Goal: Transaction & Acquisition: Purchase product/service

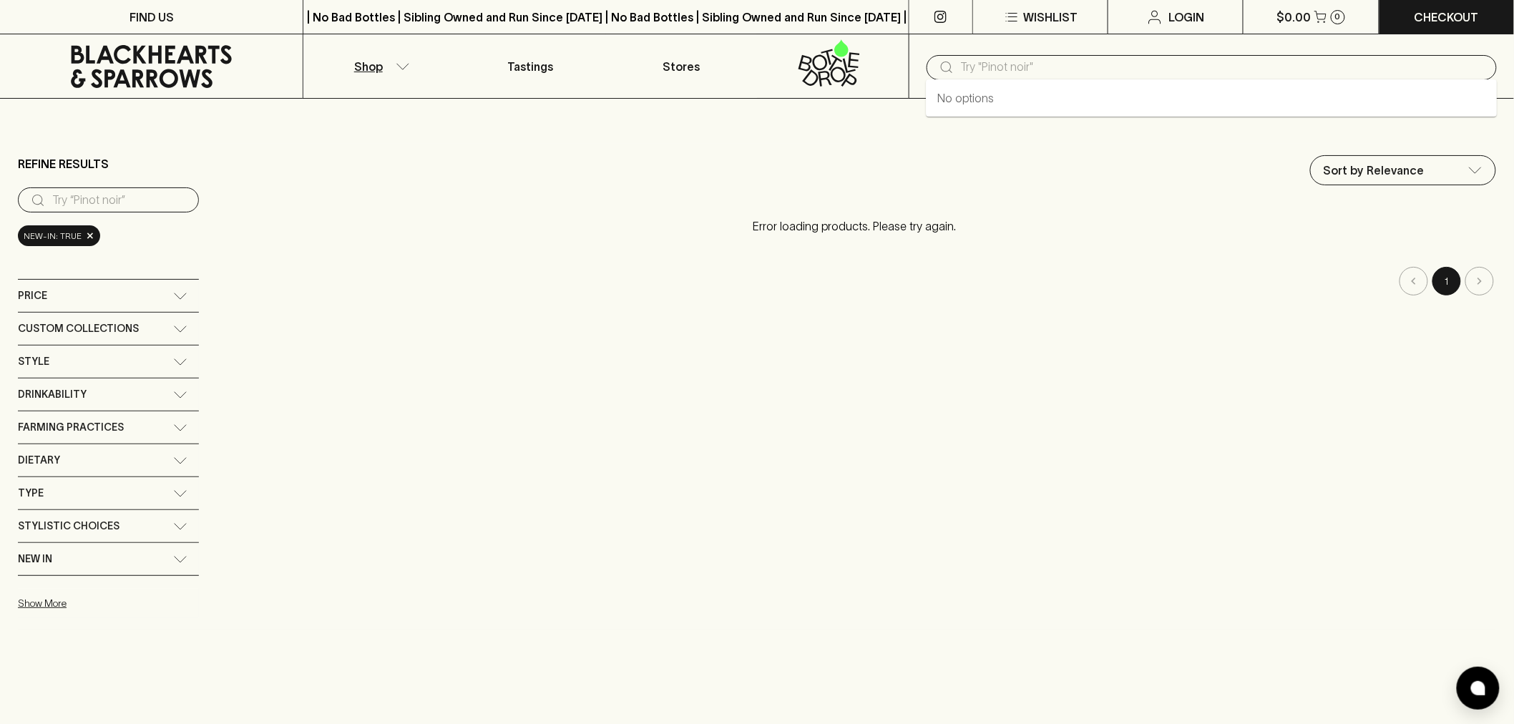
click at [970, 65] on input "text" at bounding box center [1223, 67] width 525 height 23
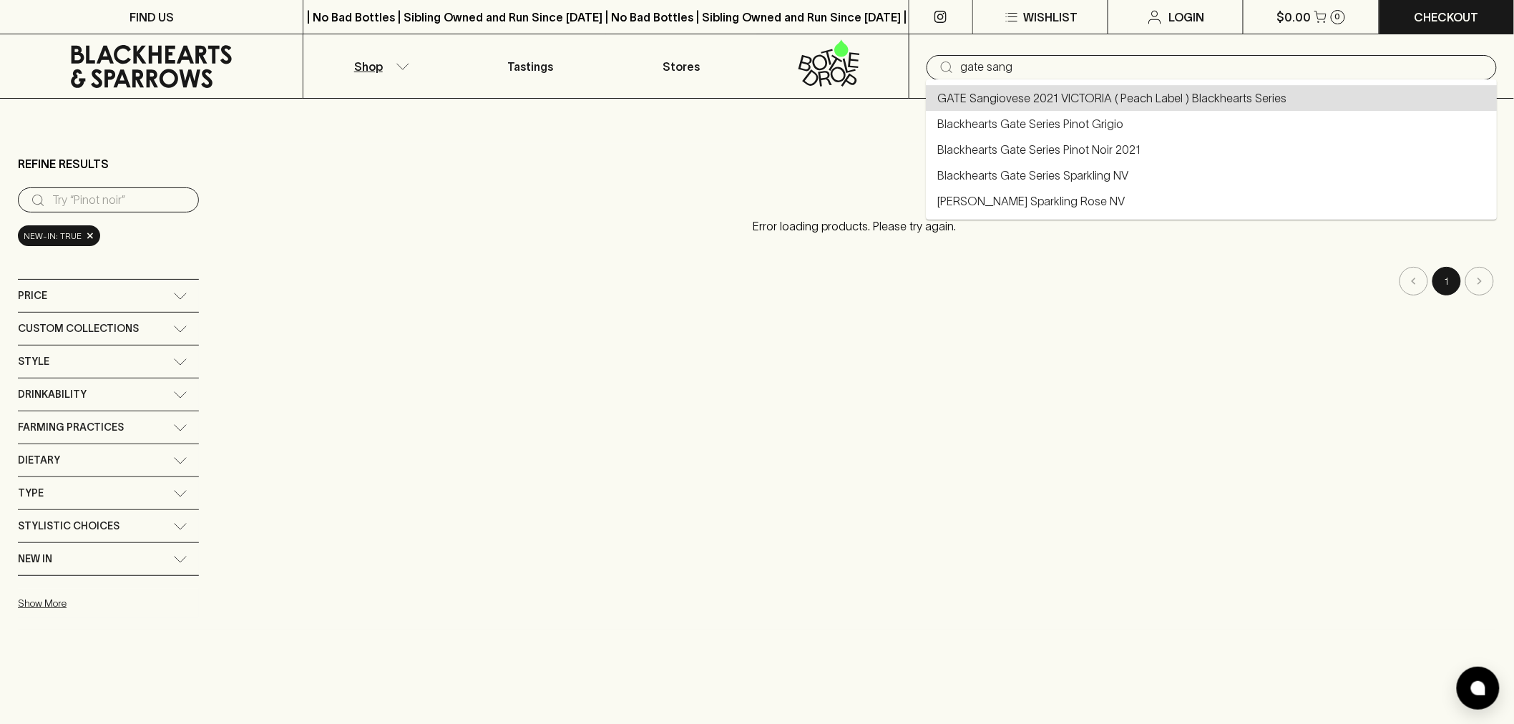
type input "GATE Sangiovese 2021 VICTORIA ( Peach Label ) Blackhearts Series"
type input "gate sang"
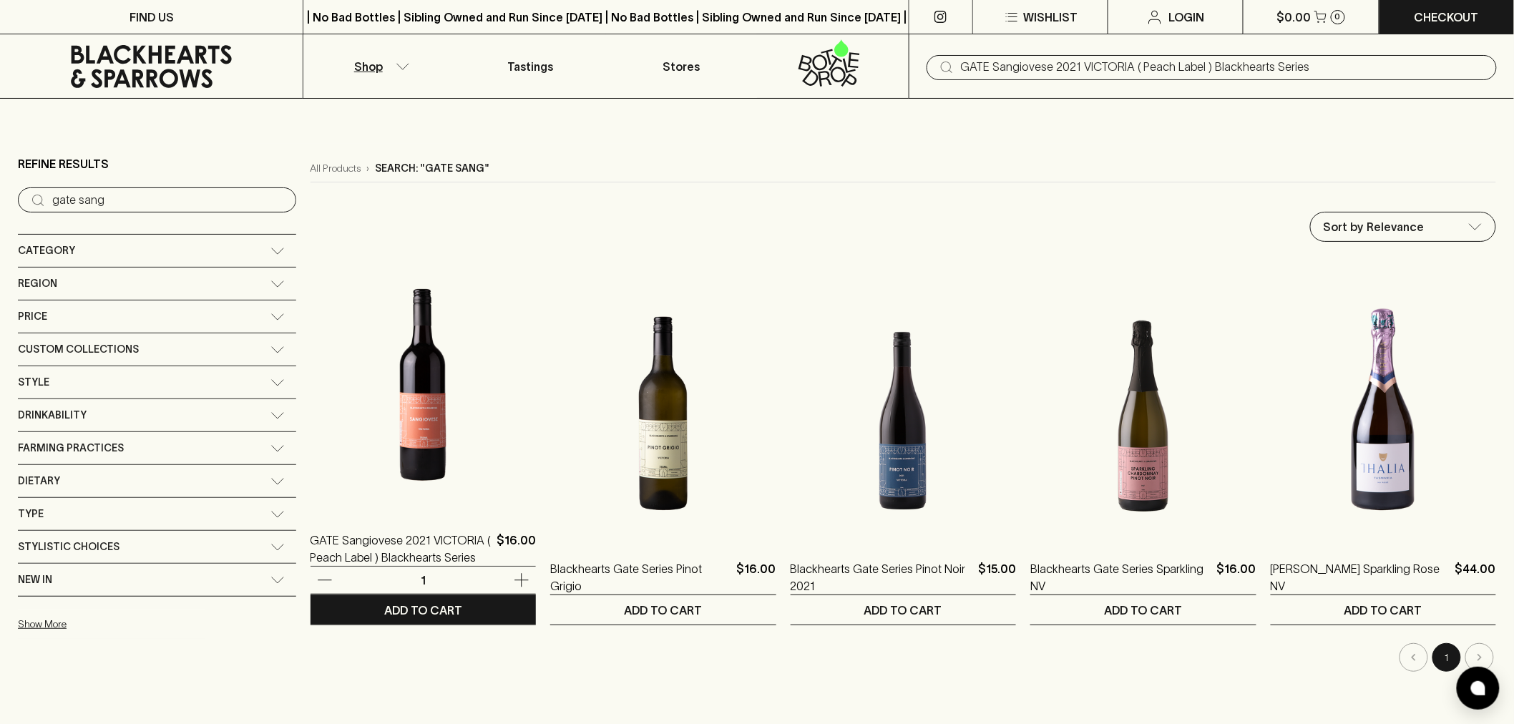
type input "GATE Sangiovese 2021 VICTORIA ( Peach Label ) Blackhearts Series"
click at [326, 425] on img at bounding box center [423, 385] width 225 height 250
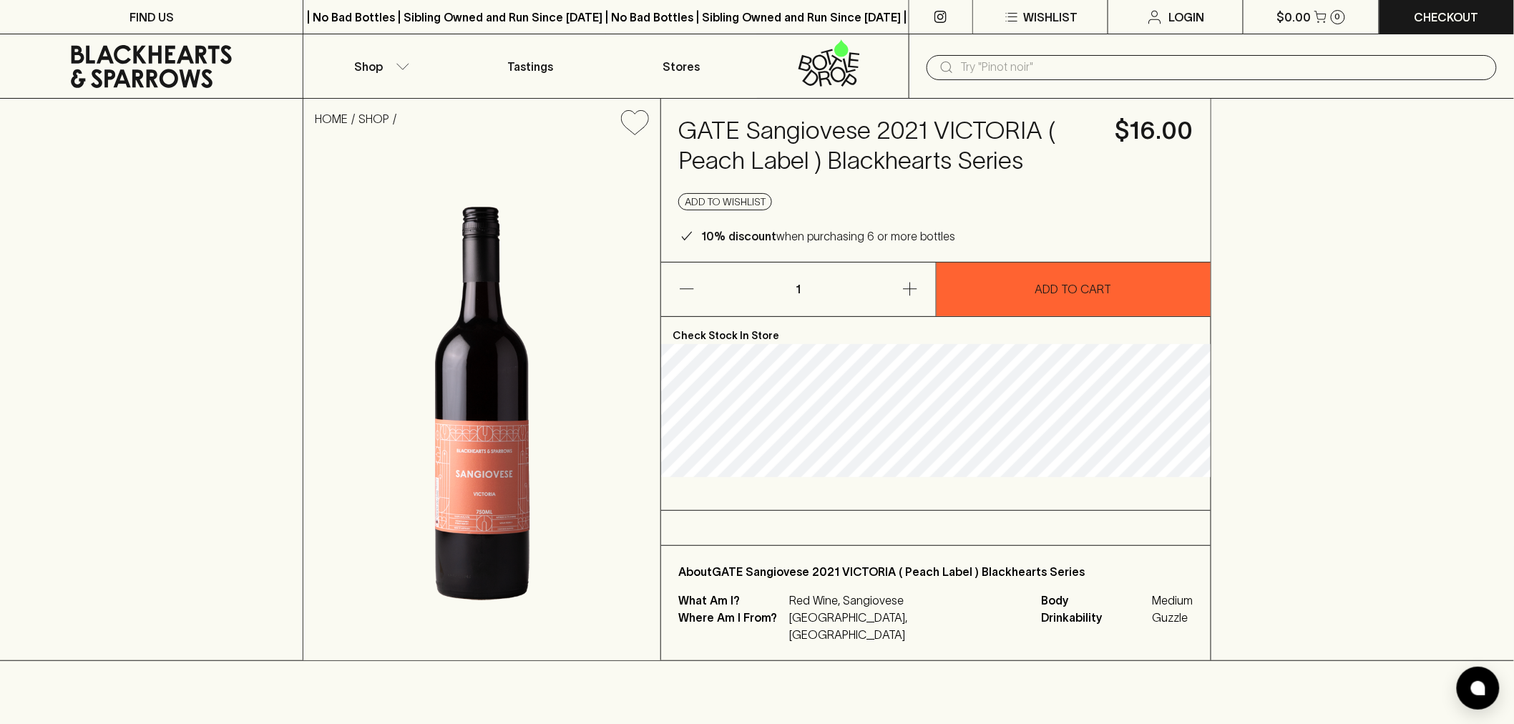
click at [1342, 296] on div "HOME SHOP GATE Sangiovese 2021 VICTORIA ( Peach Label ) Blackhearts Series $16.…" at bounding box center [757, 380] width 1514 height 562
click at [195, 70] on icon at bounding box center [151, 66] width 281 height 43
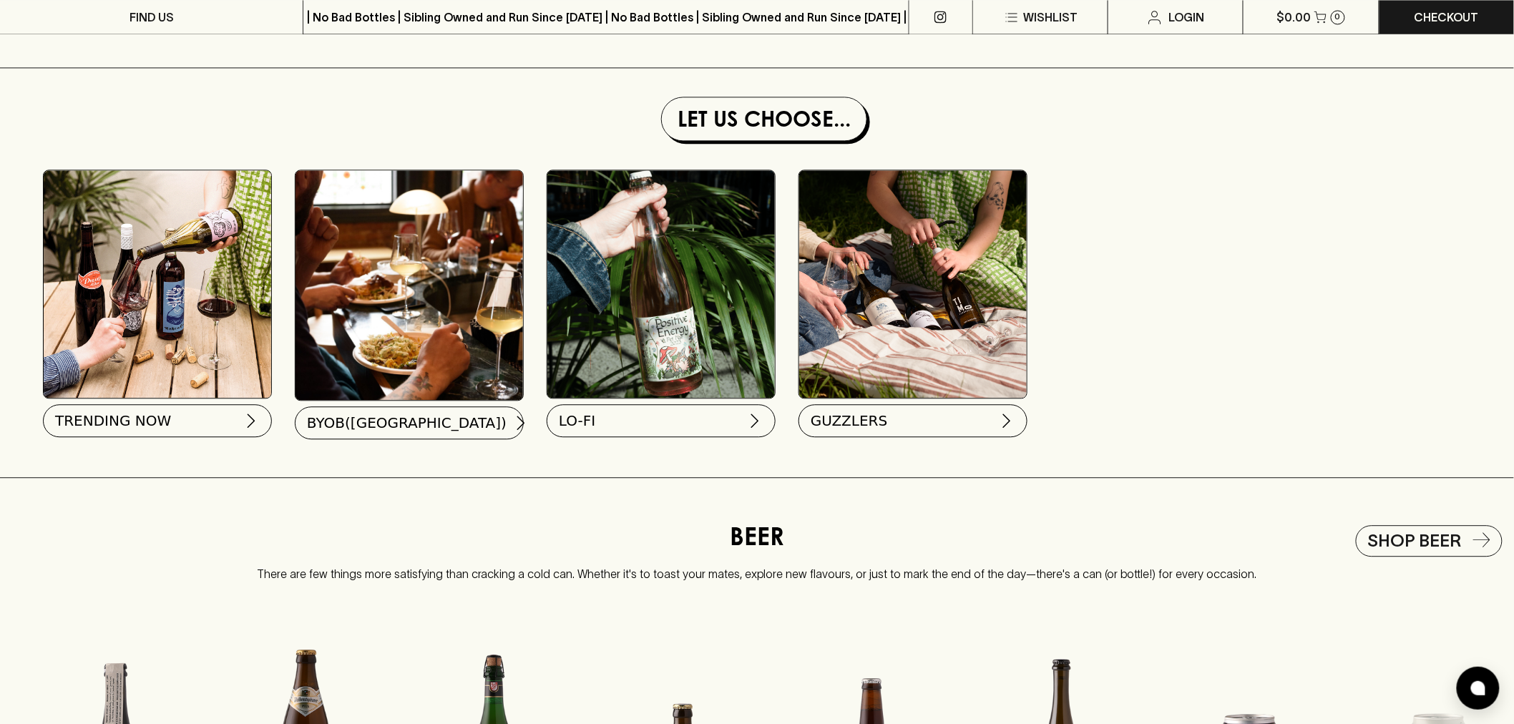
scroll to position [1431, 0]
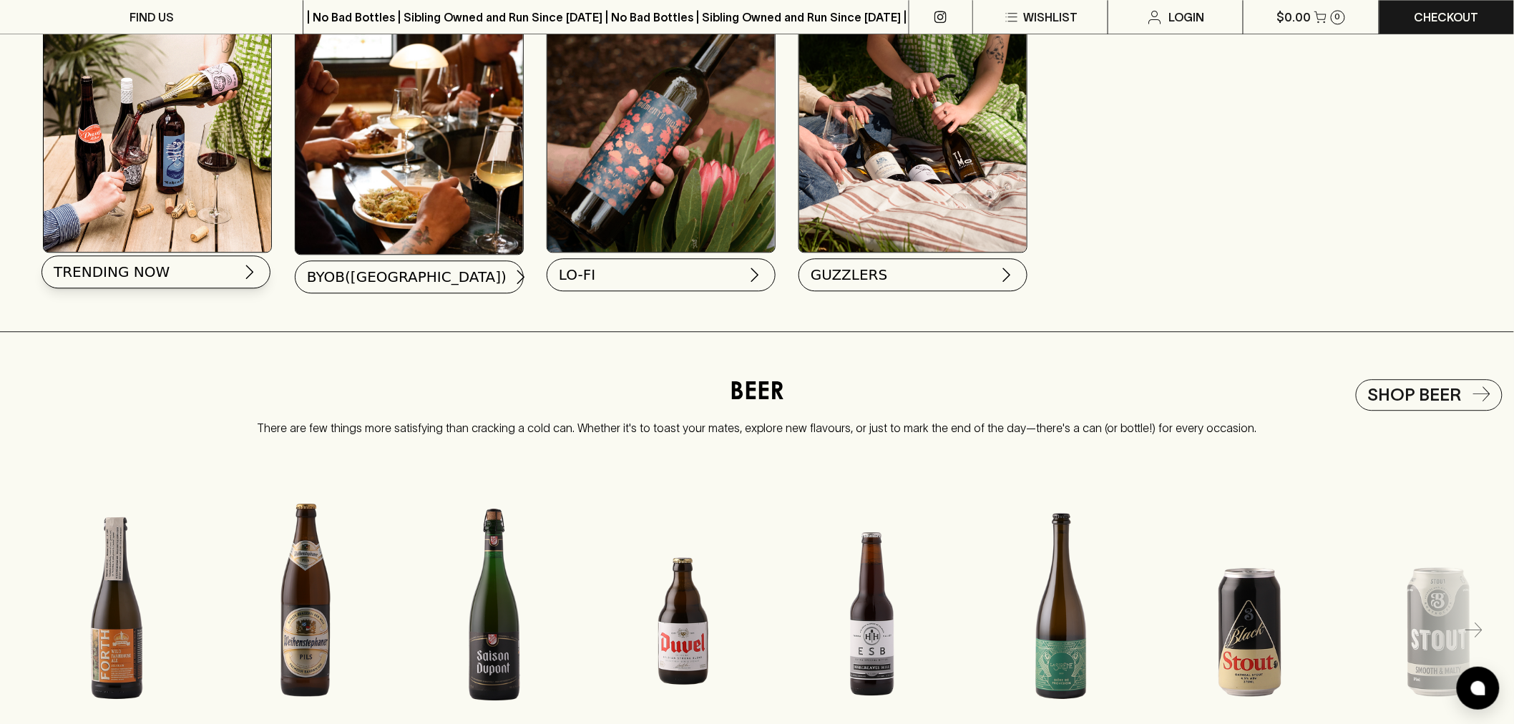
click at [232, 287] on button "TRENDING NOW" at bounding box center [156, 271] width 229 height 33
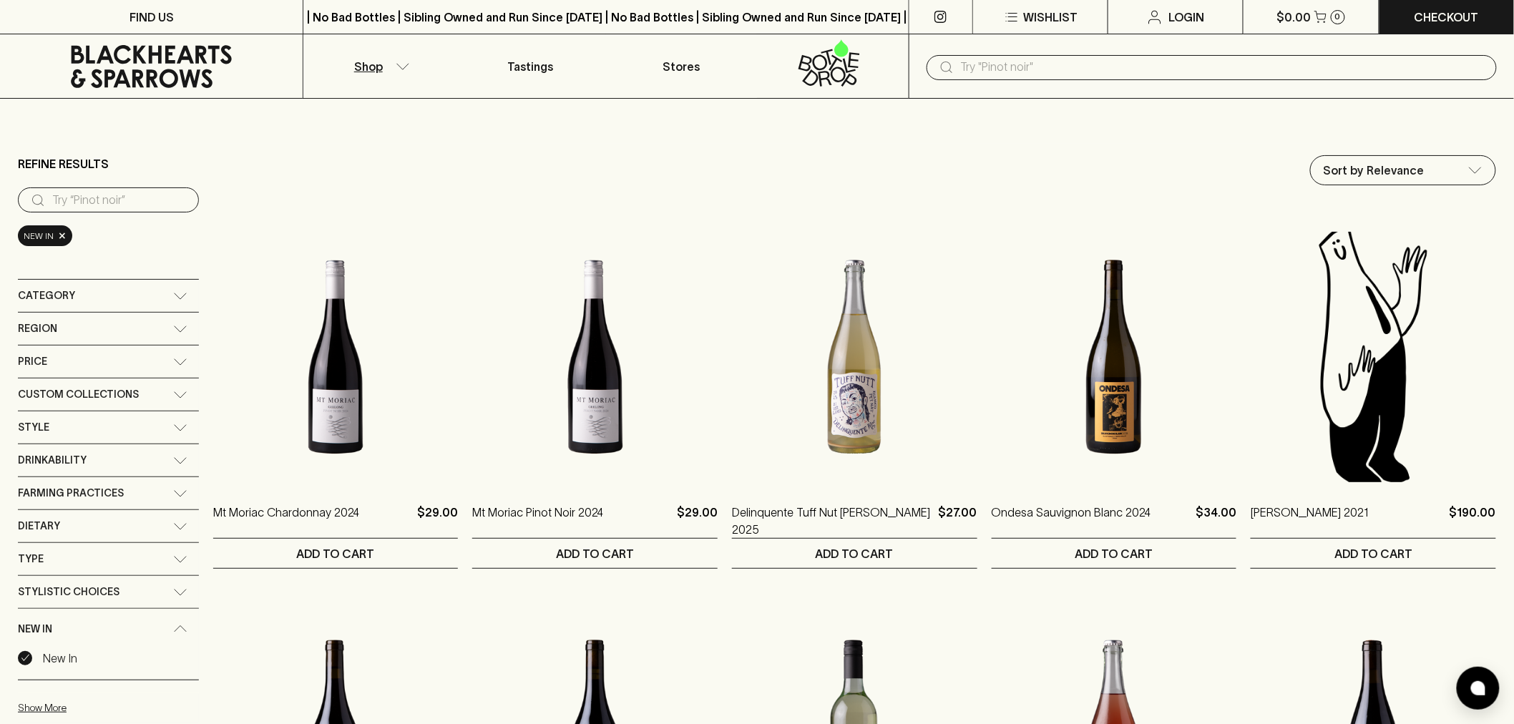
click at [156, 65] on icon at bounding box center [151, 66] width 281 height 43
